Goal: Task Accomplishment & Management: Manage account settings

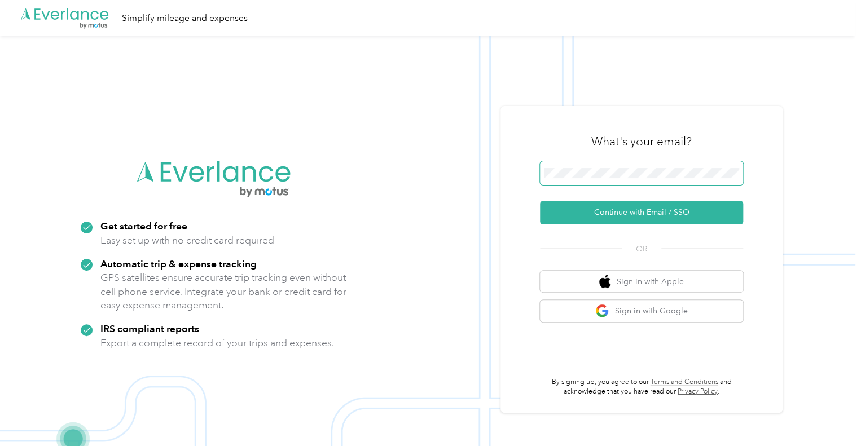
click at [626, 178] on span at bounding box center [641, 173] width 203 height 24
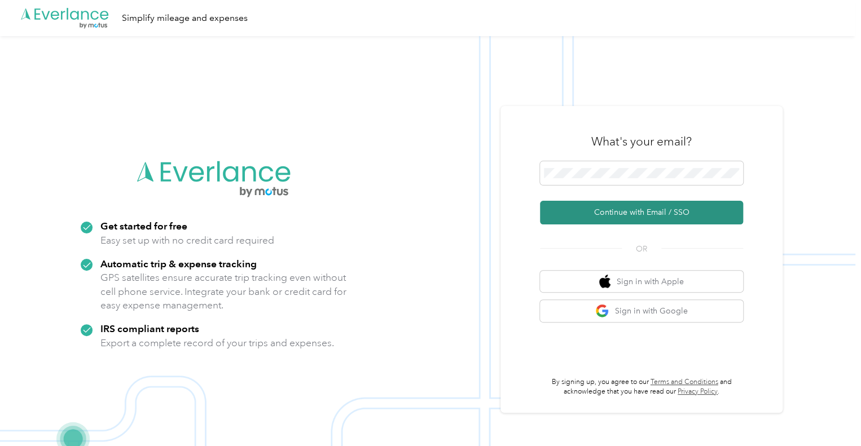
click at [599, 216] on button "Continue with Email / SSO" at bounding box center [641, 213] width 203 height 24
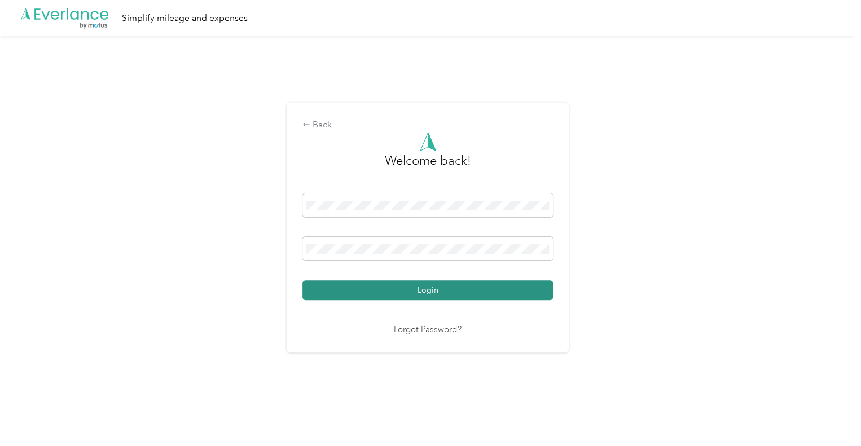
click at [390, 294] on button "Login" at bounding box center [427, 290] width 250 height 20
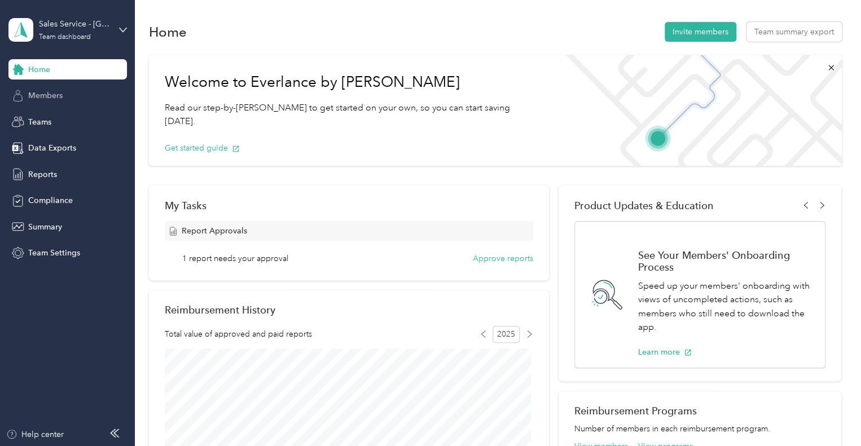
click at [73, 101] on div "Members" at bounding box center [67, 96] width 118 height 20
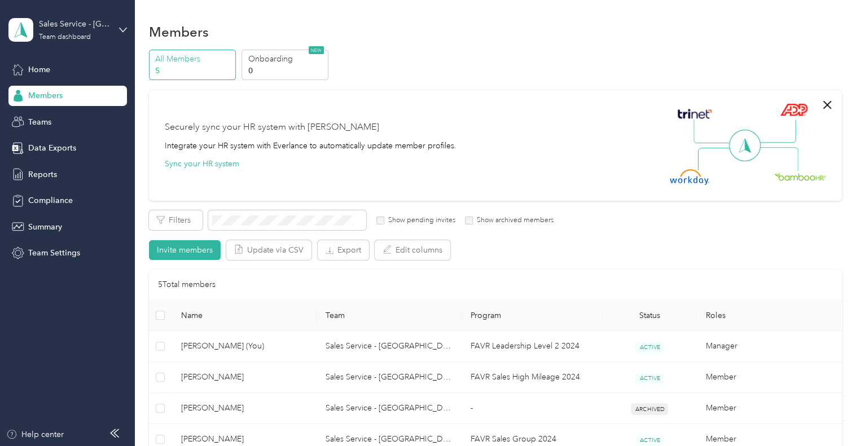
click at [178, 64] on p "All Members" at bounding box center [193, 59] width 77 height 12
click at [164, 62] on p "All Members" at bounding box center [193, 59] width 77 height 12
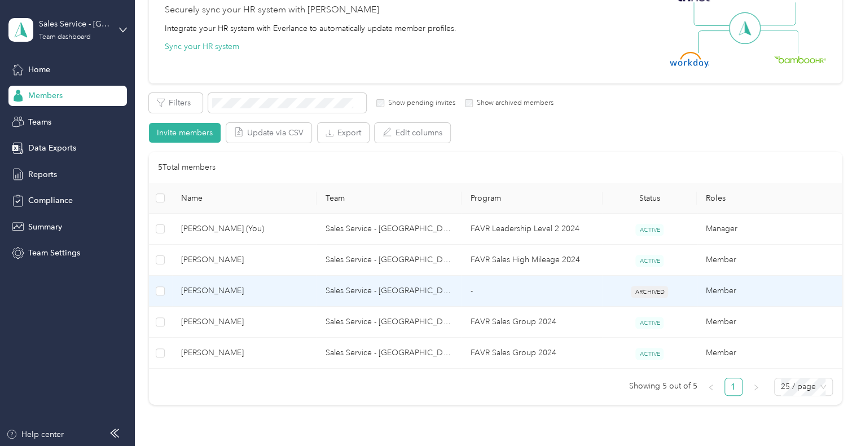
scroll to position [56, 0]
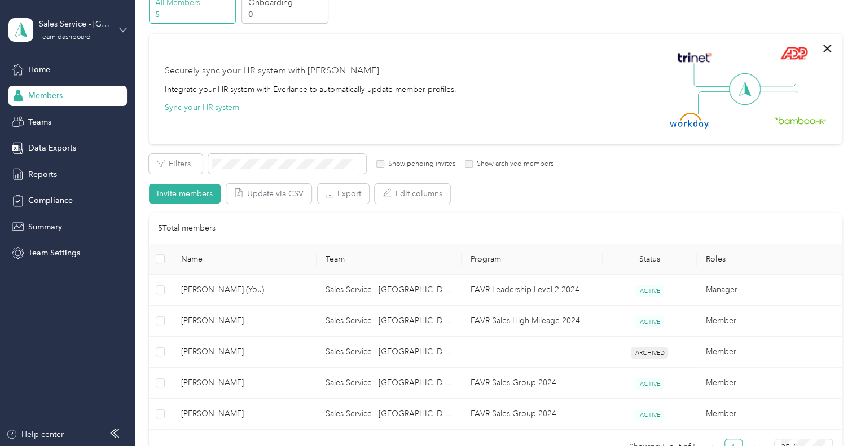
click at [120, 33] on icon at bounding box center [123, 30] width 8 height 8
click at [78, 94] on div "Team dashboard" at bounding box center [49, 93] width 62 height 12
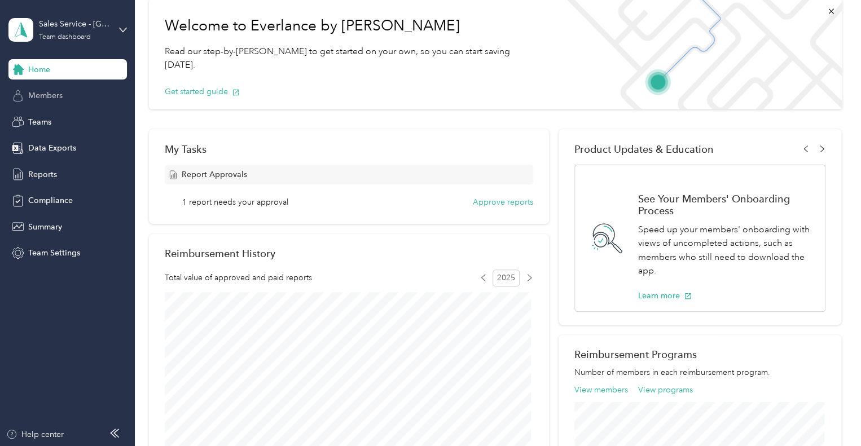
click at [50, 98] on span "Members" at bounding box center [45, 96] width 34 height 12
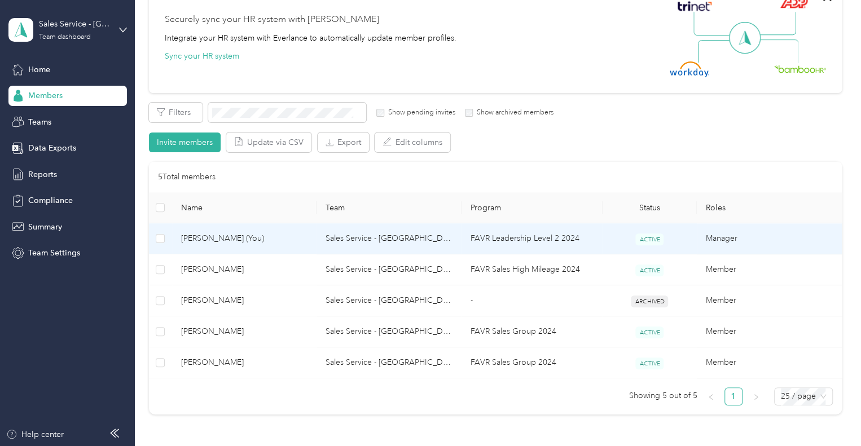
scroll to position [169, 0]
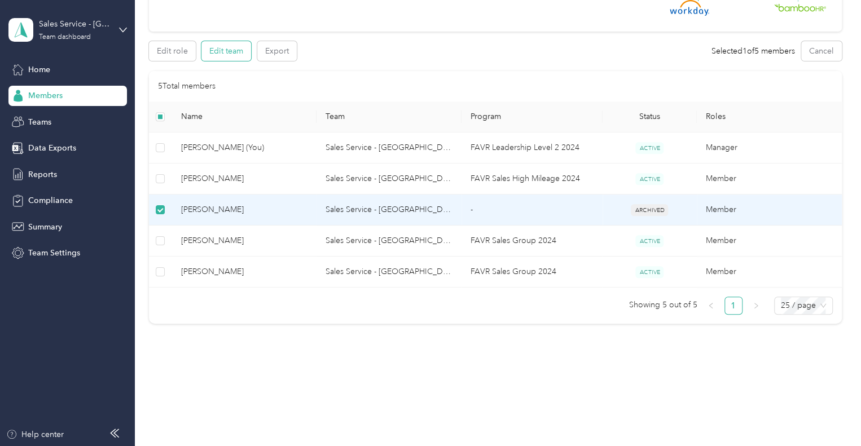
click at [223, 50] on button "Edit team" at bounding box center [226, 51] width 50 height 20
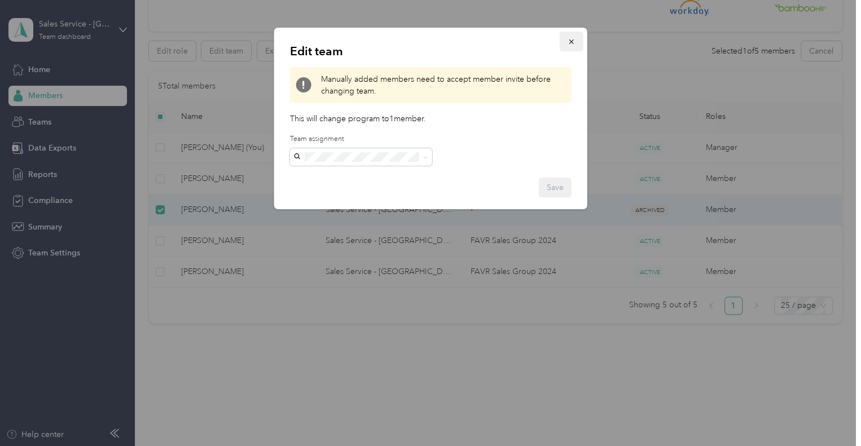
click at [573, 33] on button "button" at bounding box center [572, 42] width 24 height 20
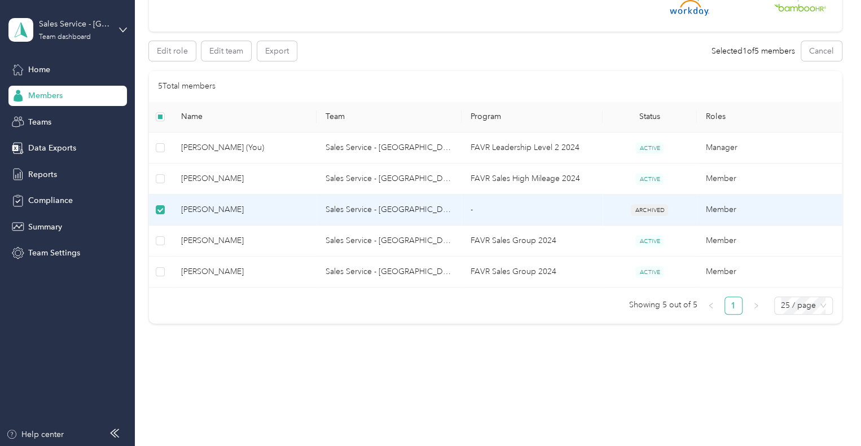
drag, startPoint x: 326, startPoint y: 367, endPoint x: 335, endPoint y: 345, distance: 23.6
click at [326, 366] on div "Members All Members 5 Onboarding 0 NEW Securely sync your HR system with Everla…" at bounding box center [495, 113] width 720 height 564
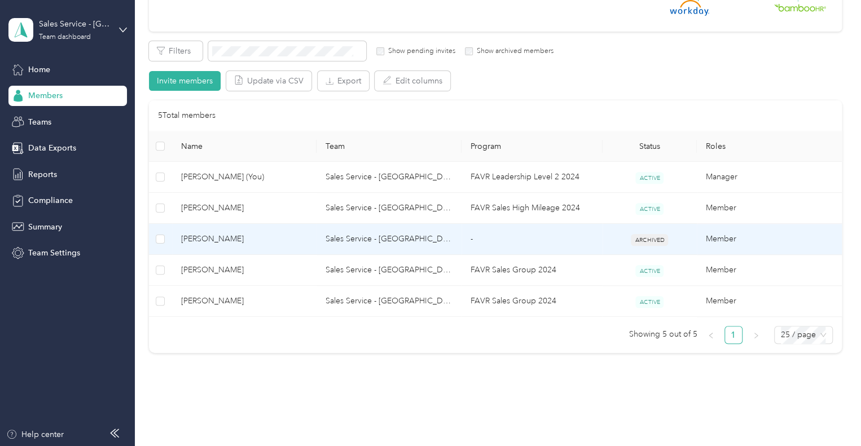
click at [406, 239] on td "Sales Service - [GEOGRAPHIC_DATA]" at bounding box center [388, 239] width 145 height 31
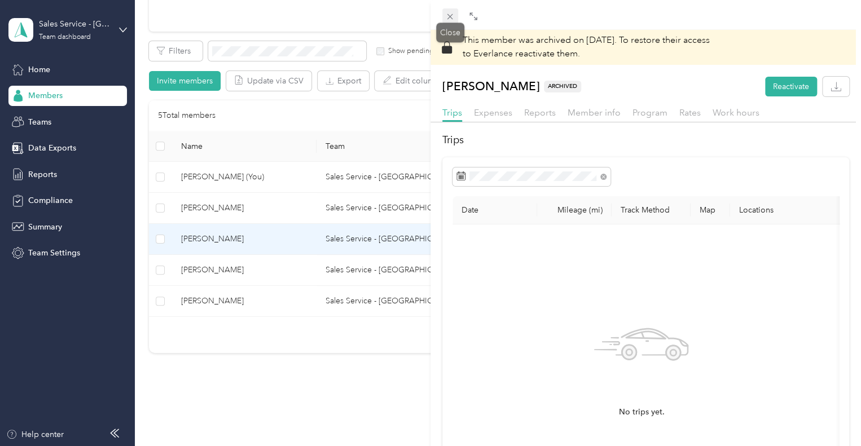
click at [447, 19] on icon at bounding box center [450, 17] width 10 height 10
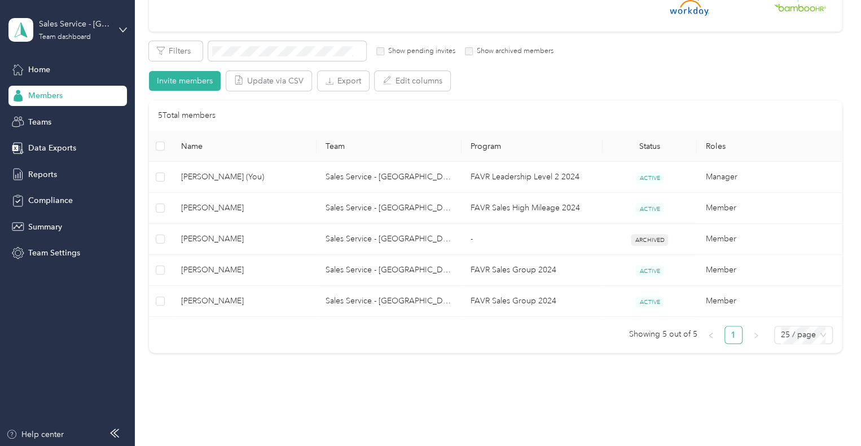
click at [357, 356] on div "All Members 5 Onboarding 0 NEW Securely sync your HR system with Everlance Inte…" at bounding box center [495, 121] width 693 height 483
click at [27, 28] on icon at bounding box center [20, 30] width 17 height 16
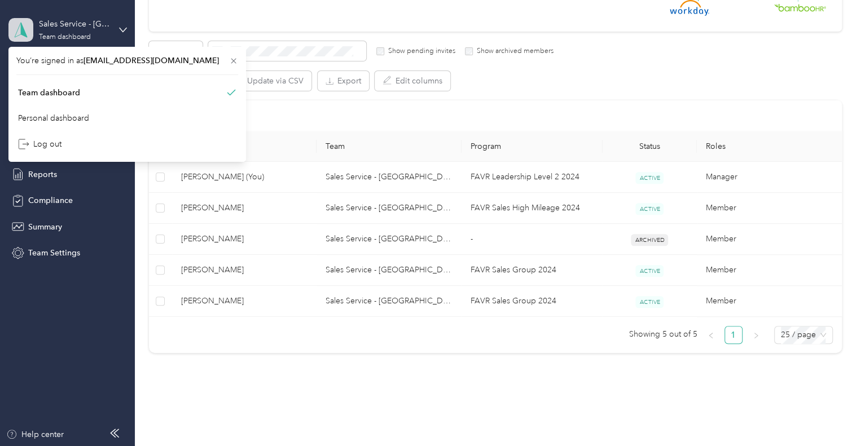
click at [27, 28] on icon at bounding box center [20, 30] width 17 height 16
